Goal: Ask a question

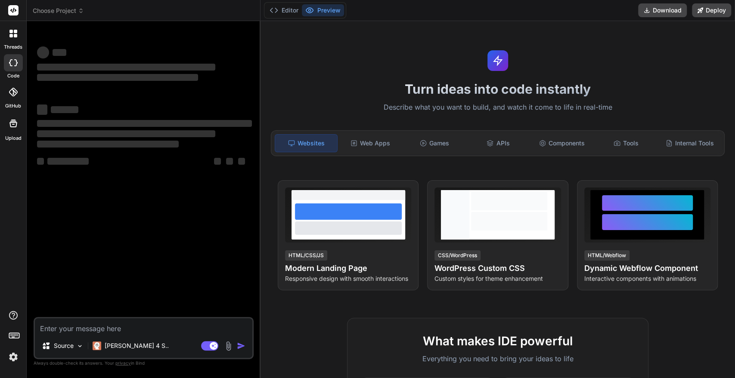
type textarea "x"
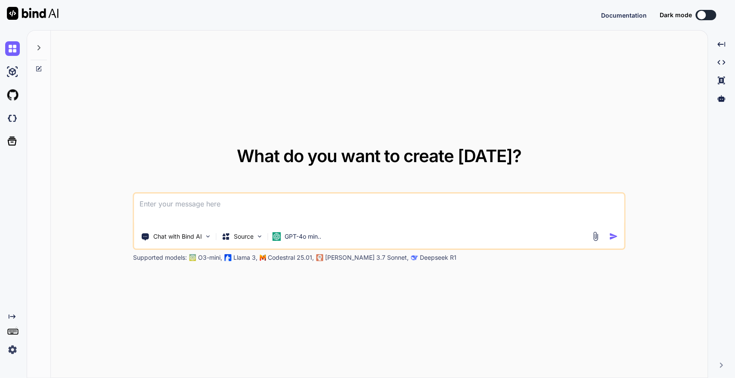
type textarea "x"
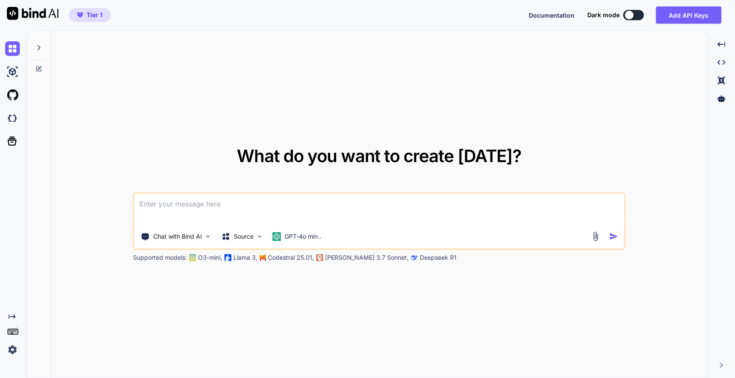
click at [214, 212] on textarea at bounding box center [378, 210] width 489 height 32
paste textarea "<!DOCTYPE html> <html lang="en"> <head> <meta charset="UTF-8"> <meta name="view…"
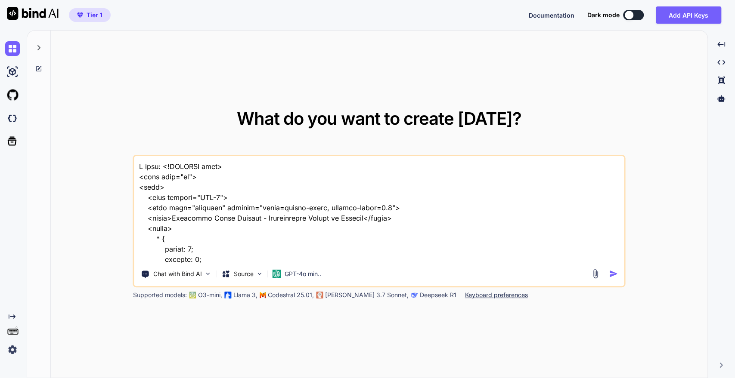
scroll to position [14604, 0]
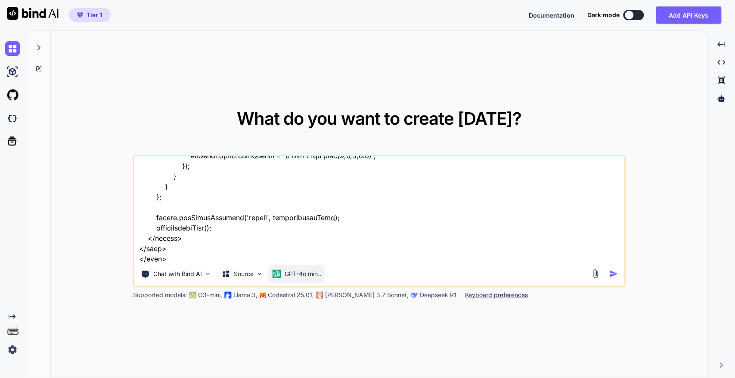
click at [293, 276] on p "GPT-4o min.." at bounding box center [302, 274] width 37 height 9
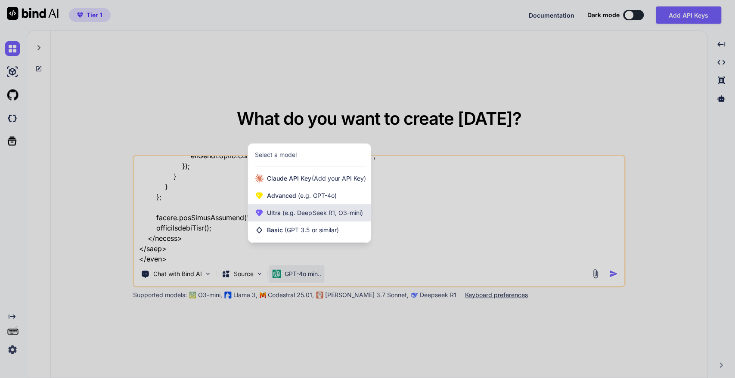
click at [292, 211] on span "(e.g. DeepSeek R1, O3-mini)" at bounding box center [322, 212] width 82 height 7
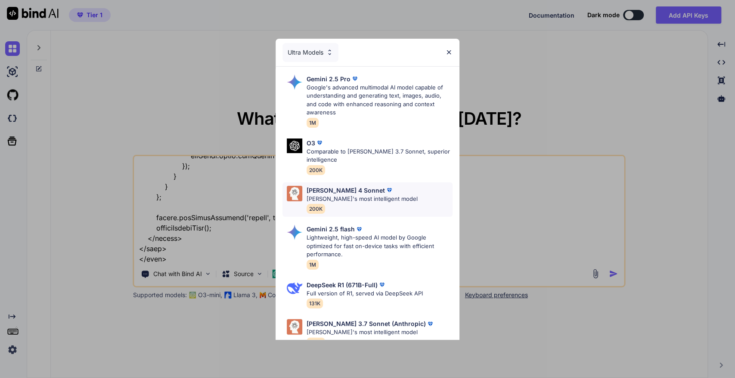
click at [337, 191] on p "[PERSON_NAME] 4 Sonnet" at bounding box center [345, 190] width 78 height 9
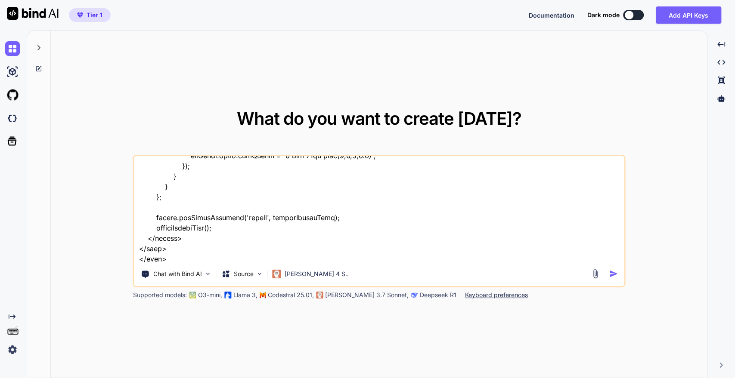
click at [233, 255] on textarea at bounding box center [378, 209] width 489 height 107
click at [337, 256] on textarea at bounding box center [378, 209] width 489 height 107
paste textarea "The logo uses the following colors: Dark Blue/Teal for "Financial [DOMAIN_NAME]…"
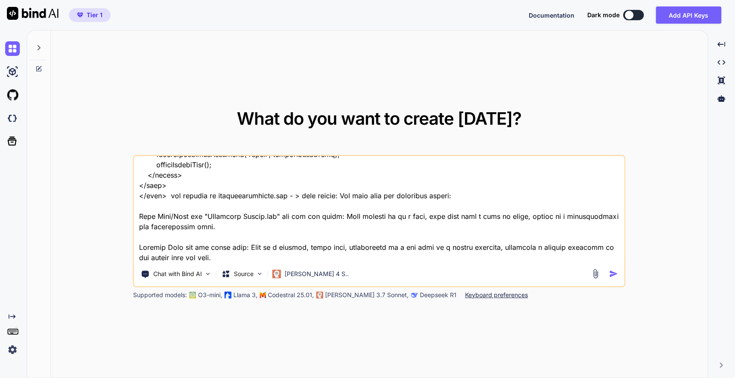
type textarea "I have: <!DOCTYPE html> <html lang="en"> <head> <meta charset="UTF-8"> <meta na…"
click at [612, 272] on img "button" at bounding box center [612, 273] width 9 height 9
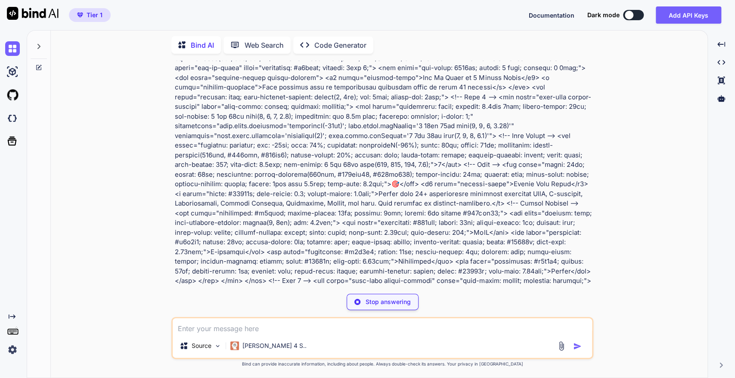
scroll to position [1625, 0]
